Goal: Task Accomplishment & Management: Manage account settings

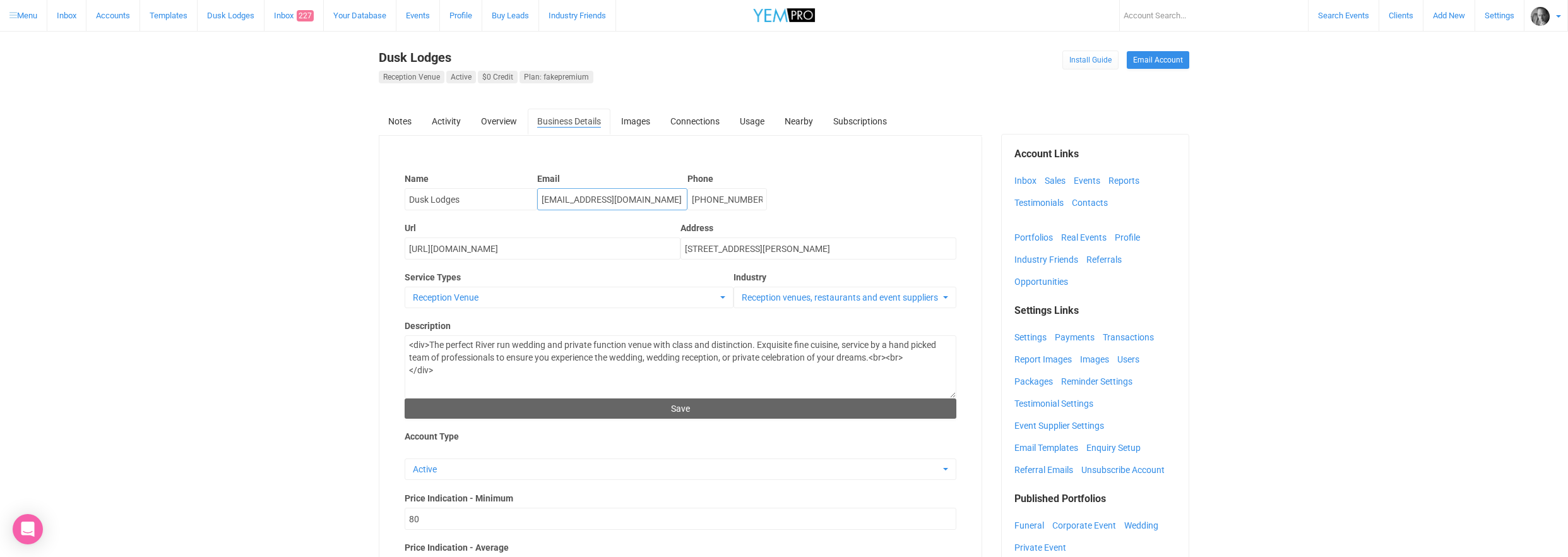
drag, startPoint x: 641, startPoint y: 199, endPoint x: 538, endPoint y: 196, distance: 103.0
click at [538, 196] on input "chrisdusk2@yem.net.au" at bounding box center [612, 199] width 150 height 22
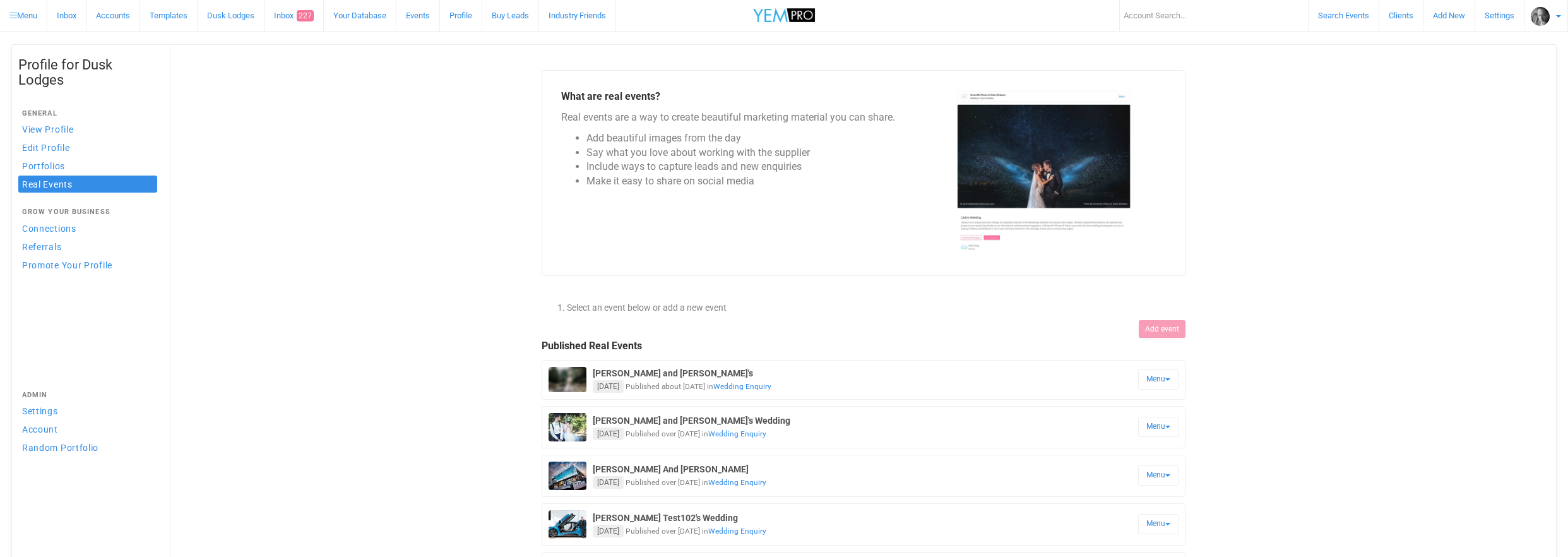
scroll to position [69, 0]
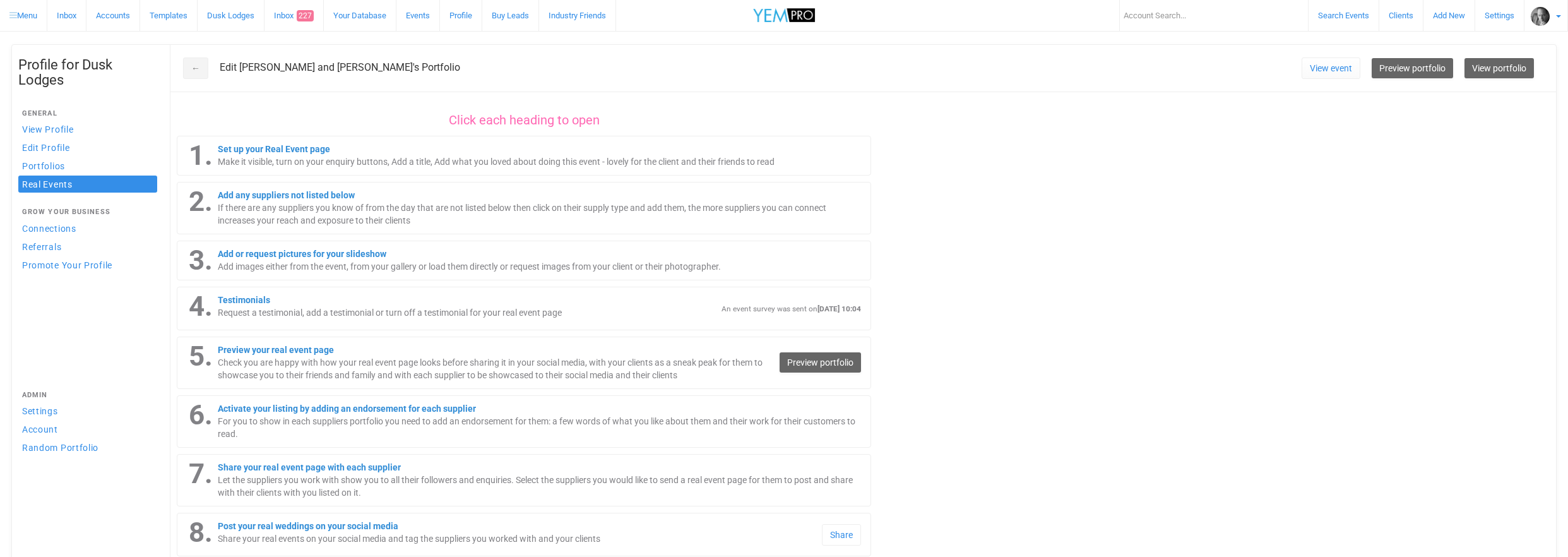
scroll to position [110, 0]
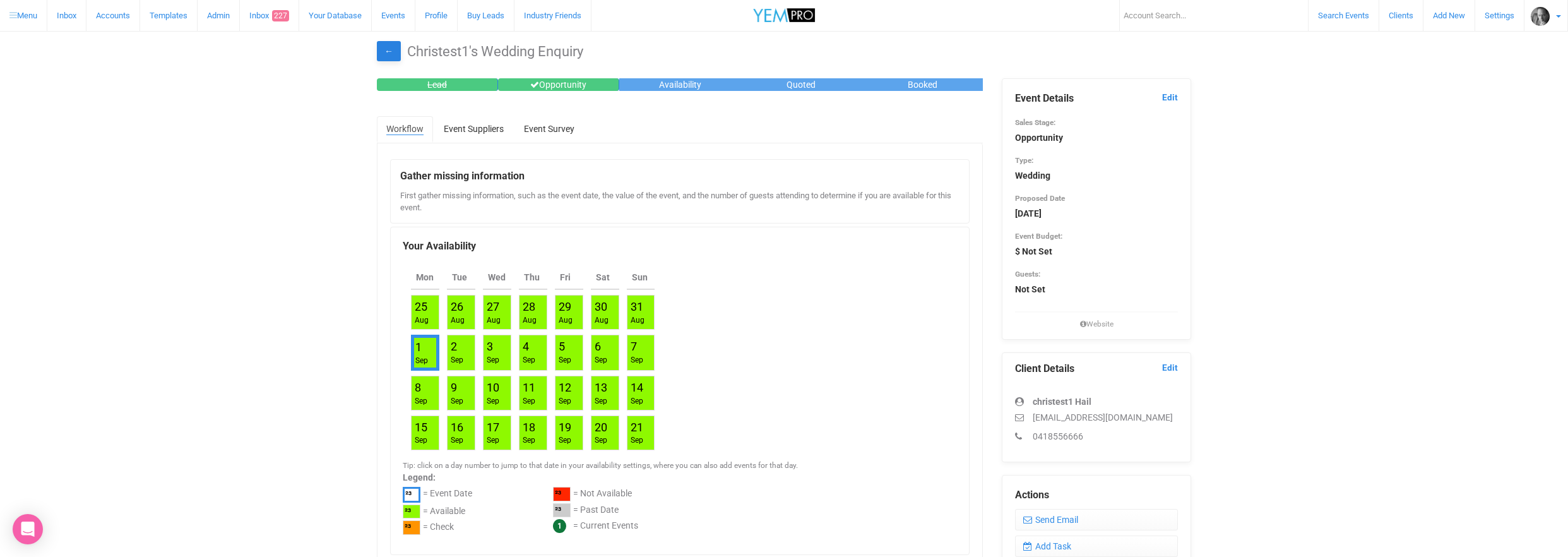
click at [389, 49] on link "←" at bounding box center [389, 51] width 24 height 20
